Goal: Task Accomplishment & Management: Manage account settings

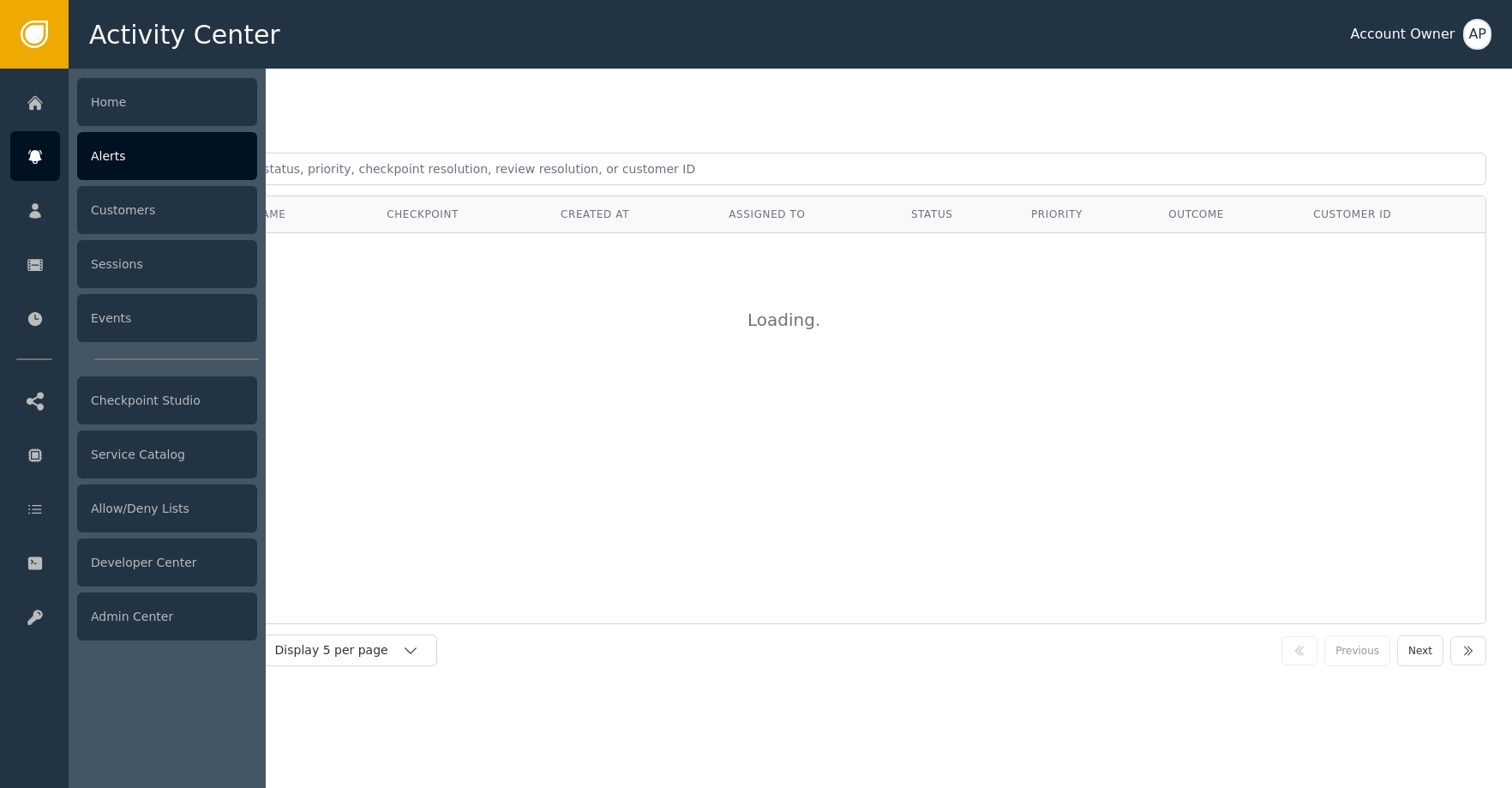
click at [28, 166] on div at bounding box center [36, 156] width 50 height 50
click at [116, 170] on div "Alerts" at bounding box center [167, 156] width 180 height 48
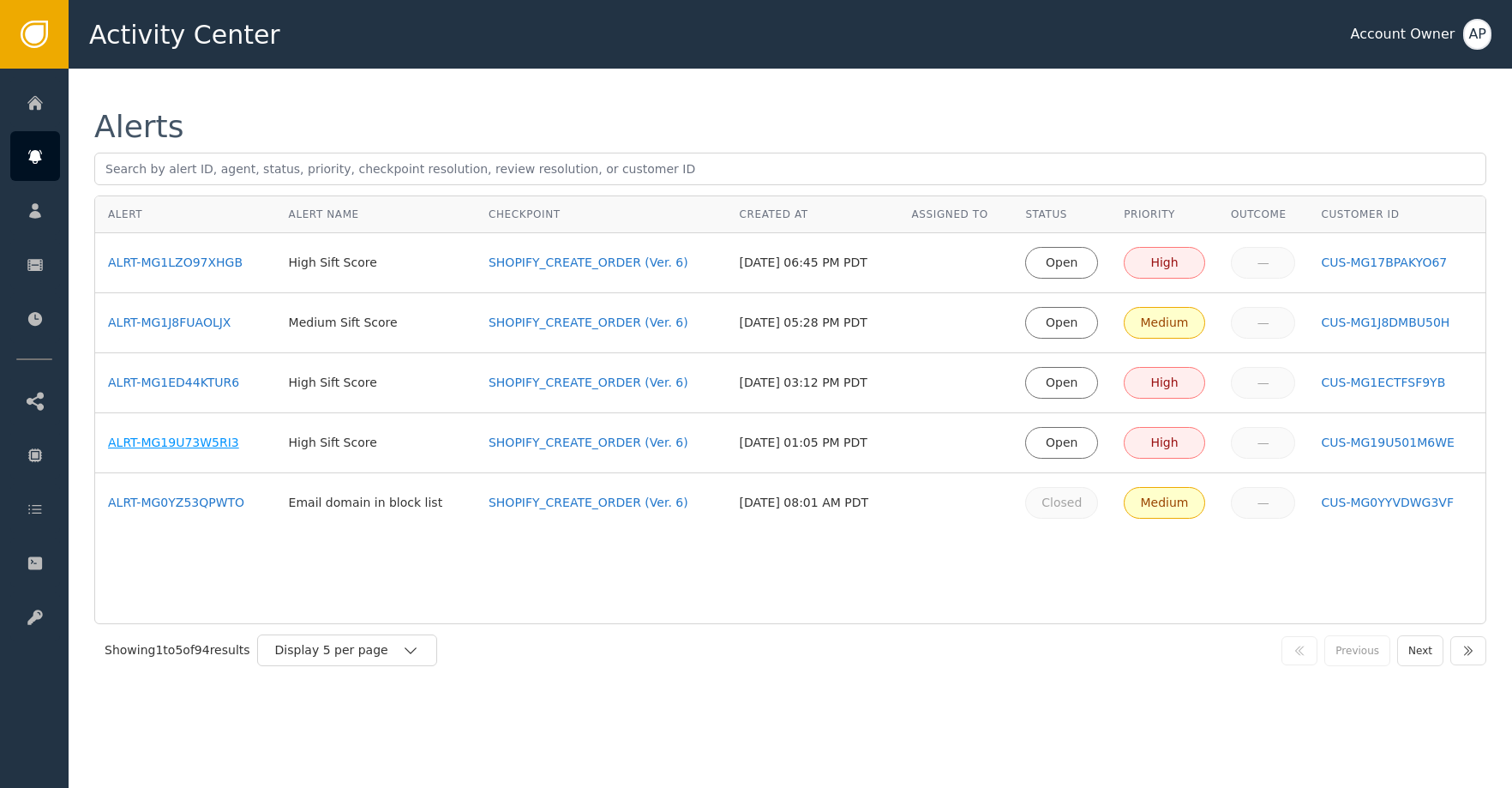
click at [209, 438] on div "ALRT-MG19U73W5RI3" at bounding box center [185, 443] width 155 height 18
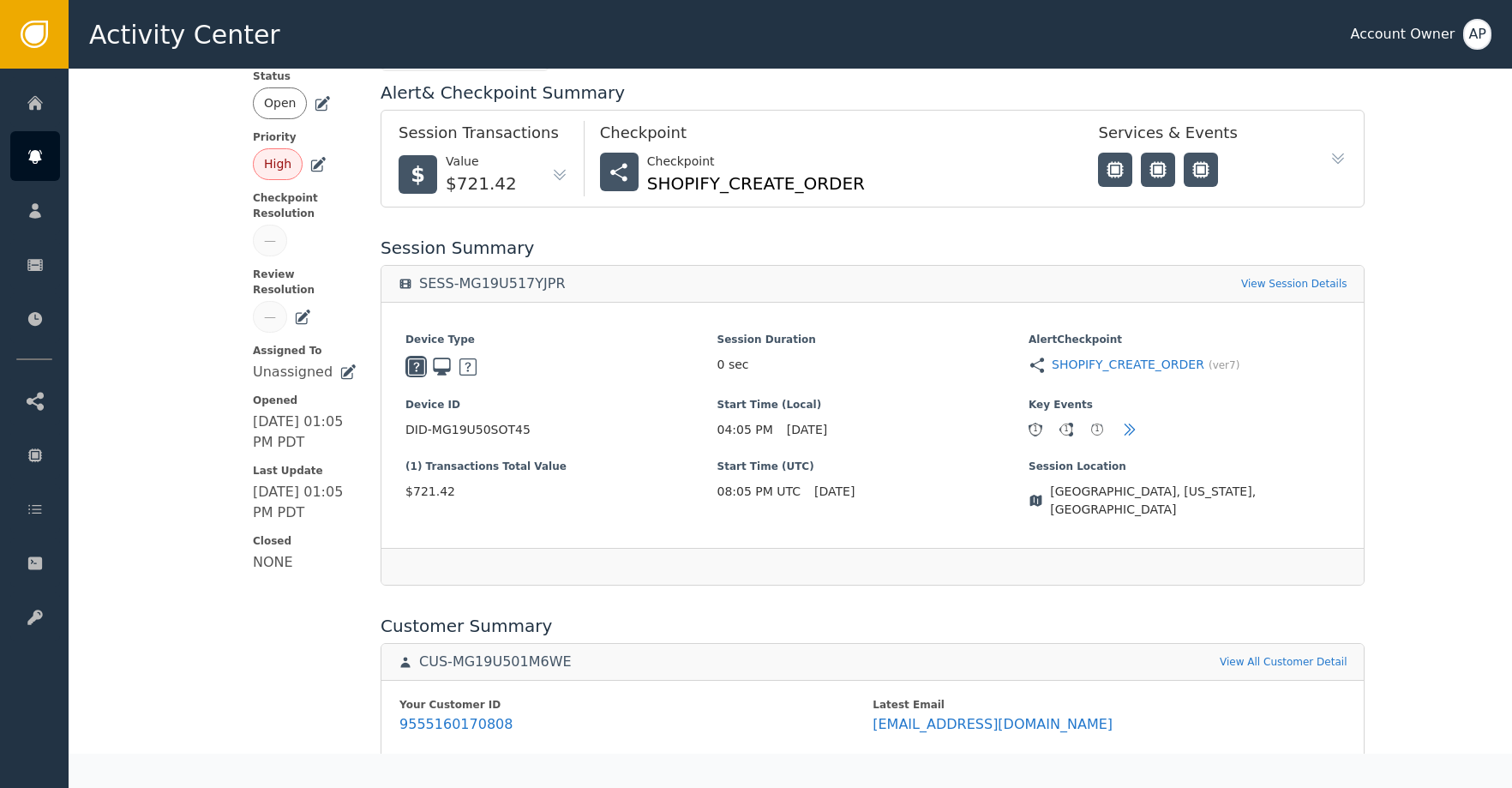
scroll to position [485, 0]
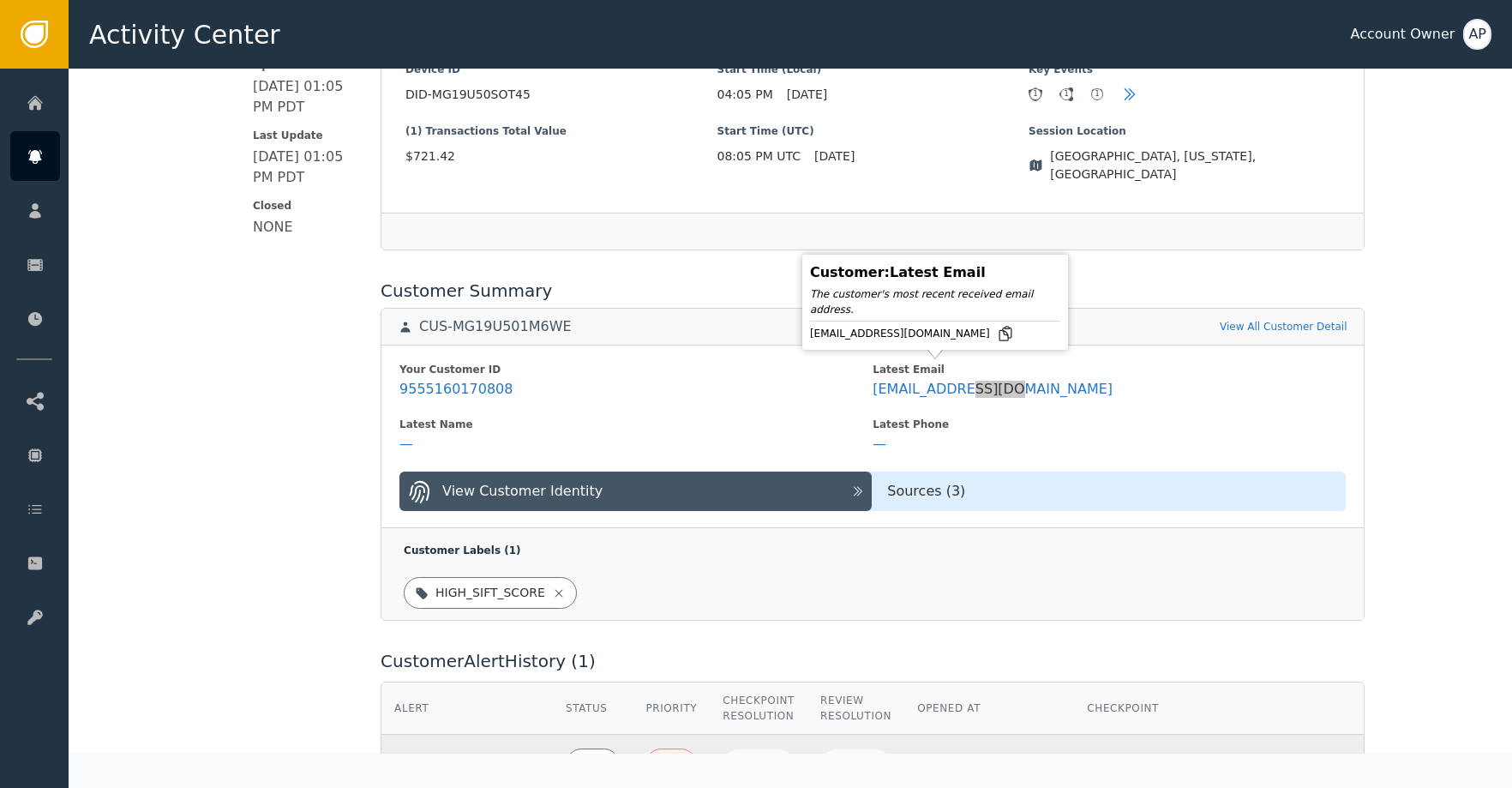
drag, startPoint x: 967, startPoint y: 369, endPoint x: 948, endPoint y: 340, distance: 34.7
click at [948, 68] on body "Activity Center Account Owner AP Home Alerts Customers Sessions Events Checkpoi…" at bounding box center [756, 34] width 1512 height 68
click at [1000, 329] on icon at bounding box center [1006, 334] width 12 height 14
click at [997, 333] on icon at bounding box center [1006, 334] width 17 height 17
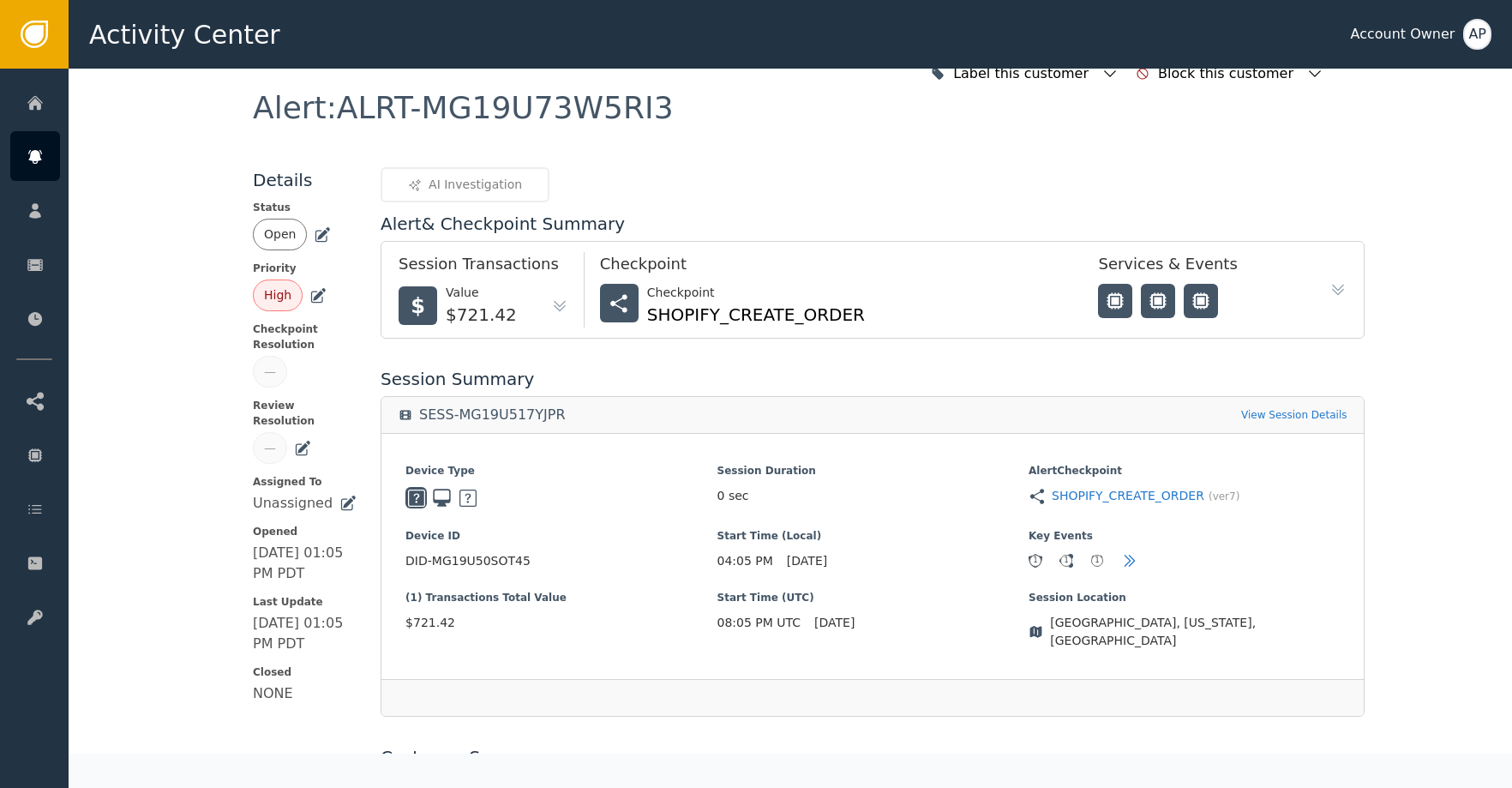
scroll to position [0, 0]
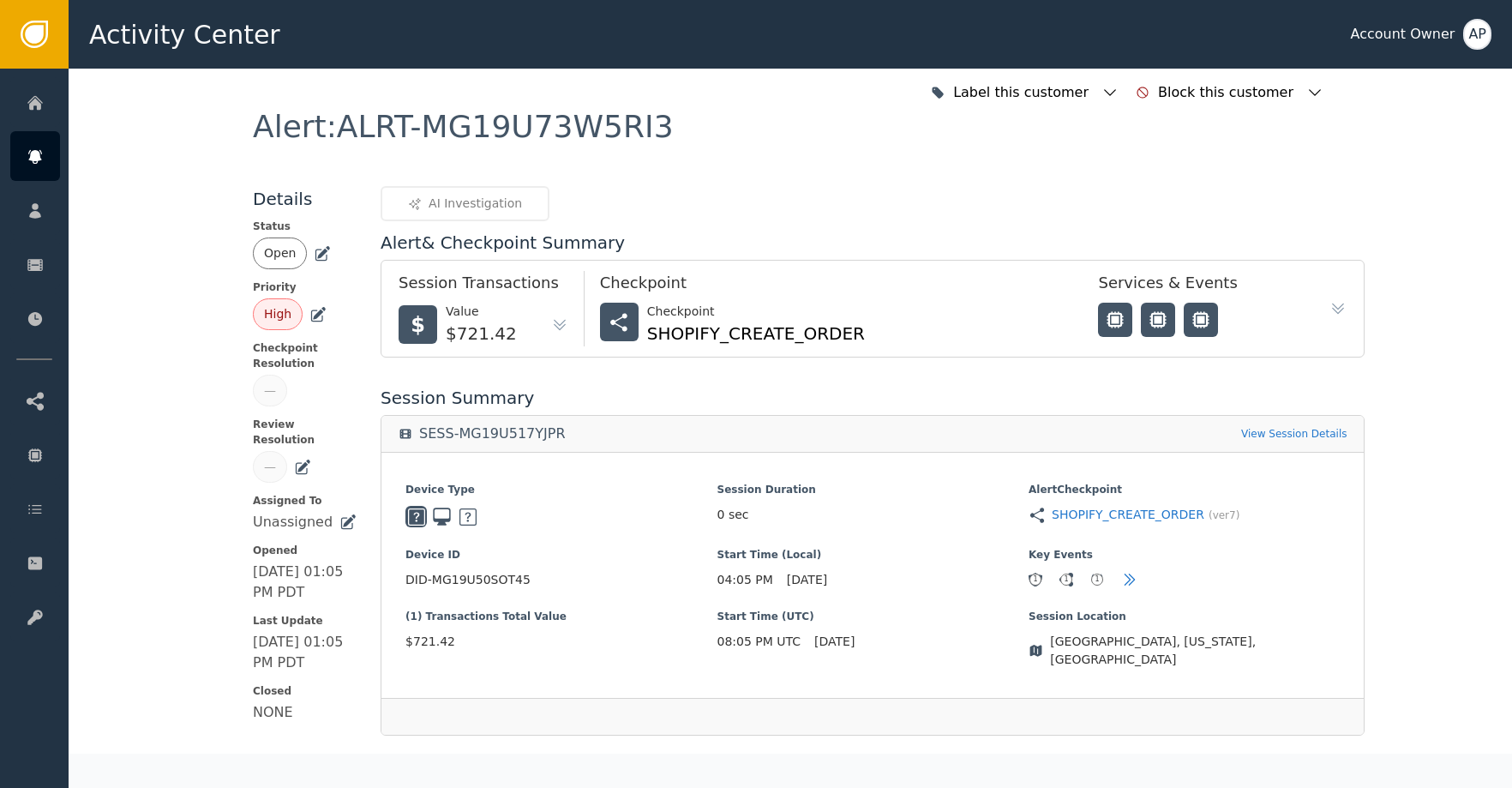
click at [321, 258] on icon at bounding box center [322, 254] width 17 height 17
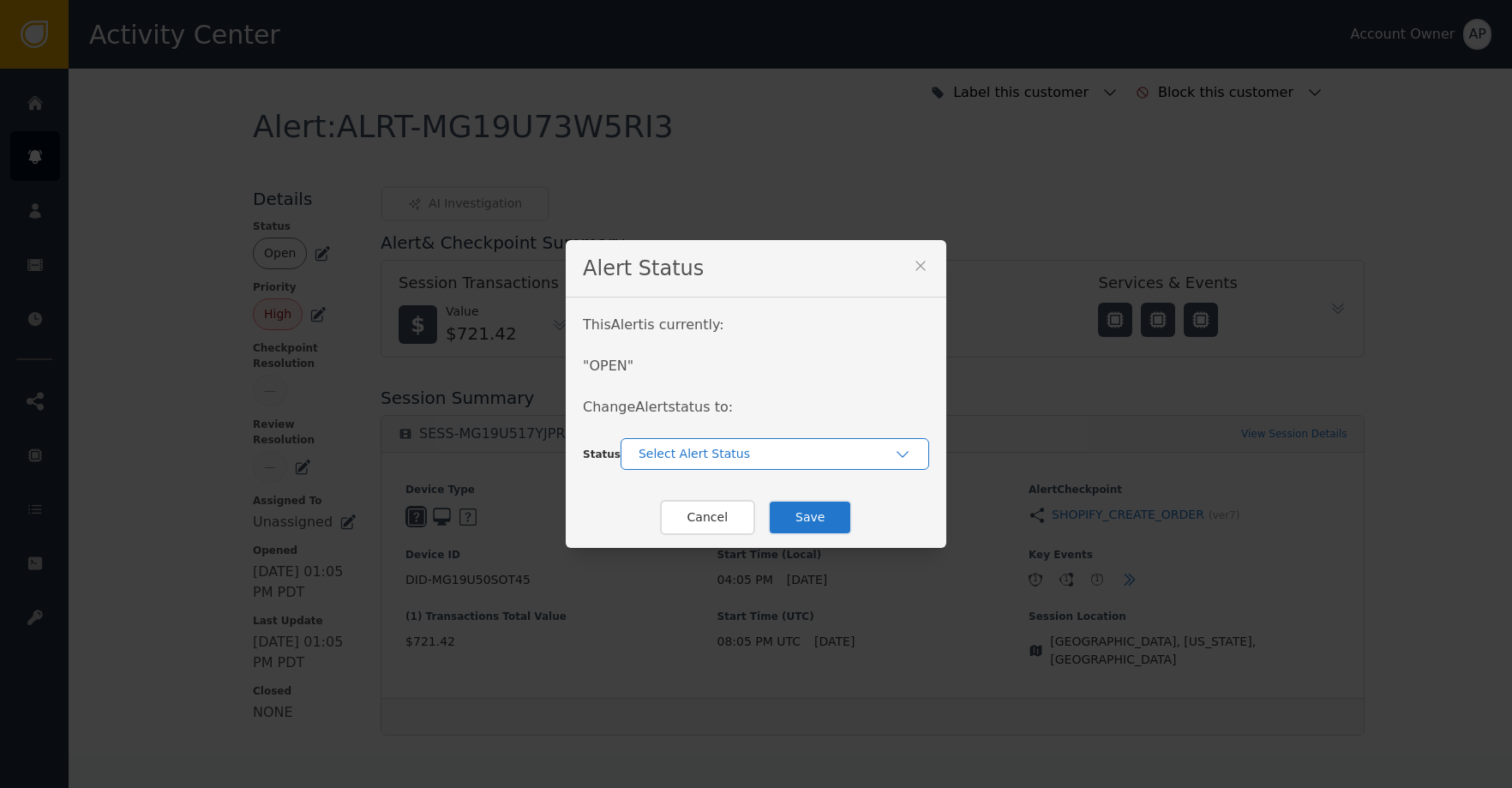
click at [753, 459] on div "Select Alert Status" at bounding box center [766, 453] width 256 height 18
click at [725, 530] on div "Closed" at bounding box center [775, 525] width 275 height 18
click at [787, 511] on button "Save" at bounding box center [810, 517] width 84 height 35
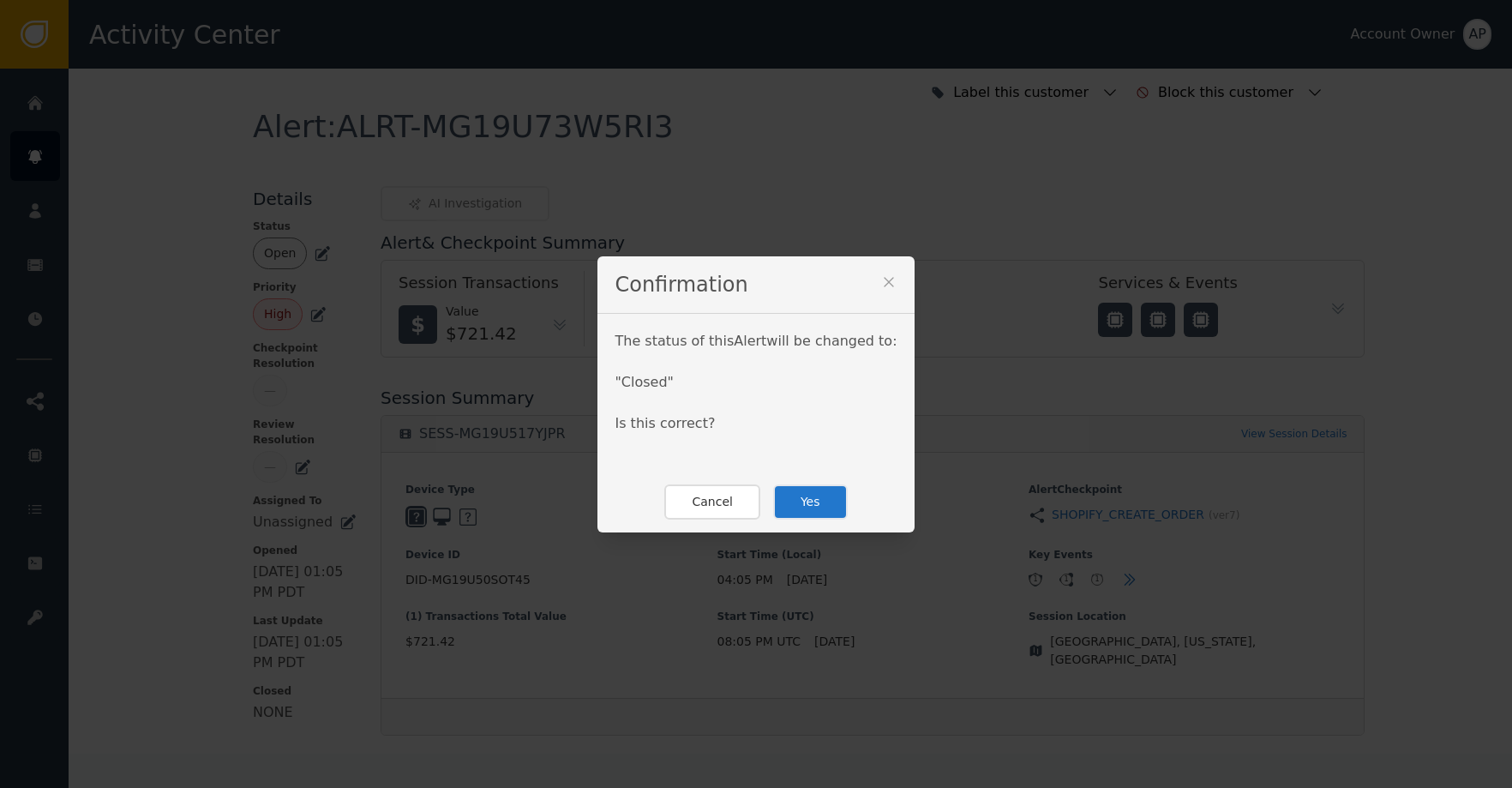
click at [793, 500] on button "Yes" at bounding box center [810, 502] width 74 height 35
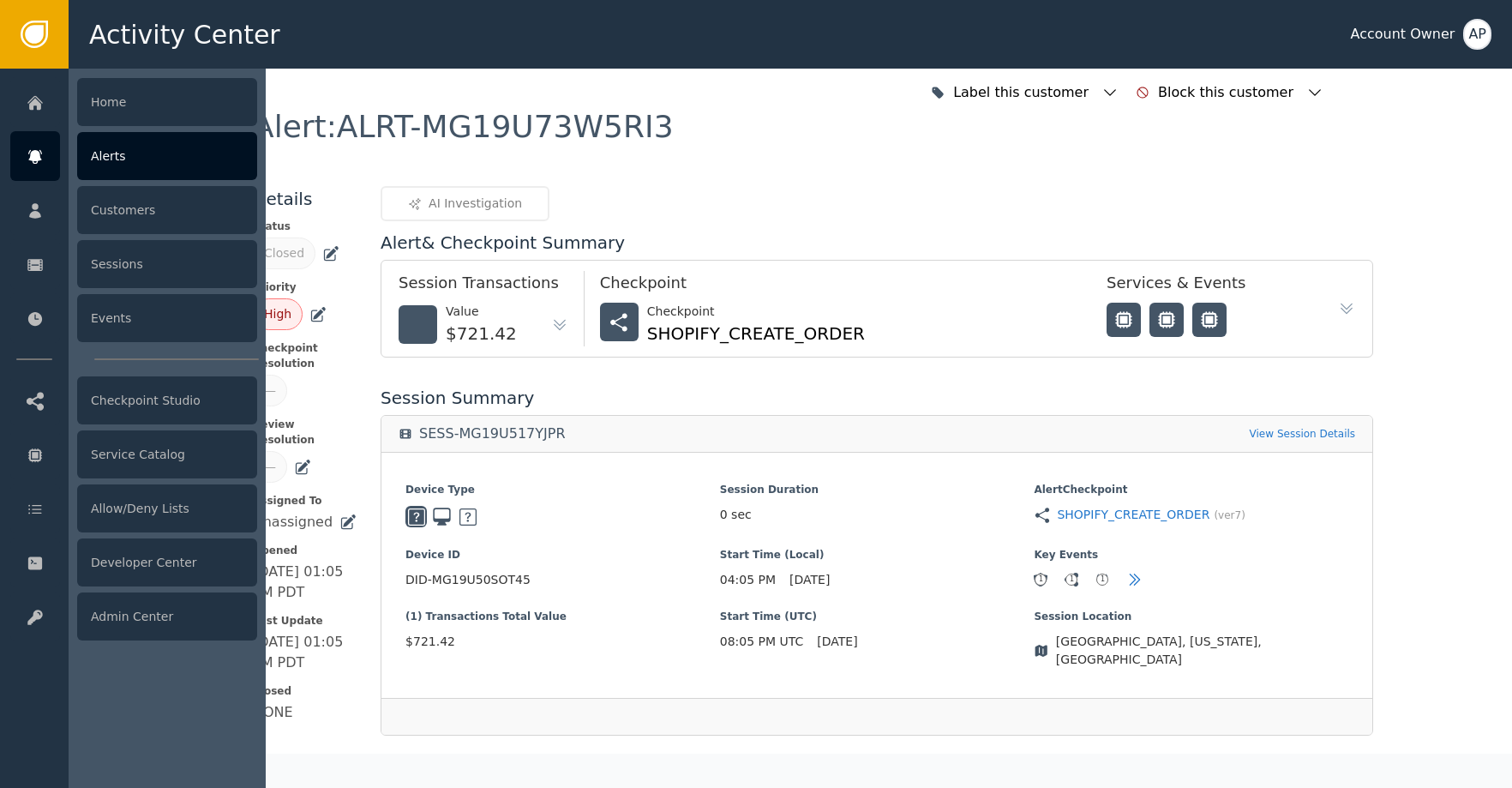
click at [151, 162] on div "Alerts" at bounding box center [167, 156] width 180 height 48
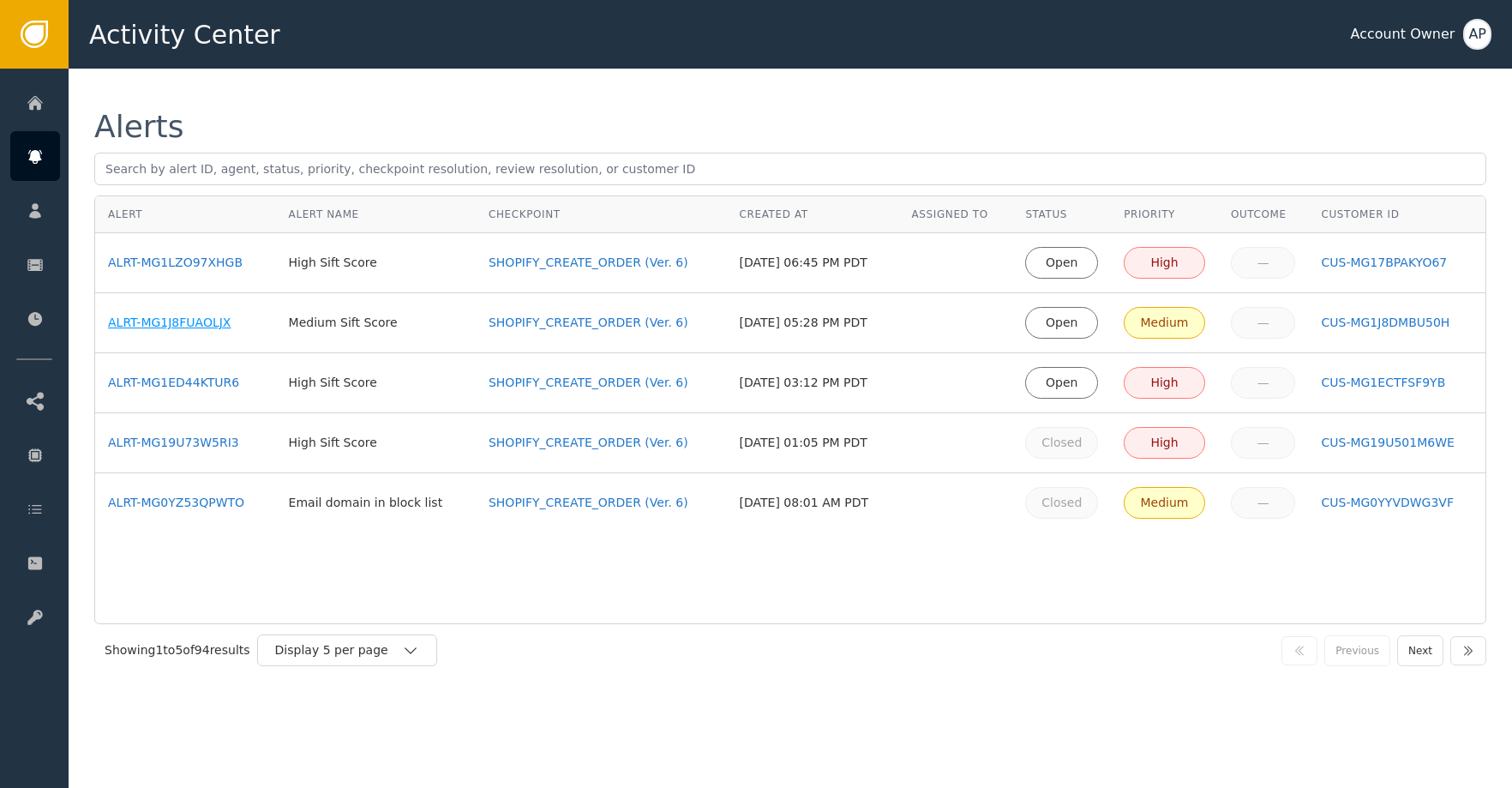
click at [197, 317] on div "ALRT-MG1J8FUAOLJX" at bounding box center [185, 322] width 155 height 18
click at [210, 266] on div "ALRT-MG1LZO97XHGB" at bounding box center [185, 262] width 155 height 18
